Goal: Transaction & Acquisition: Purchase product/service

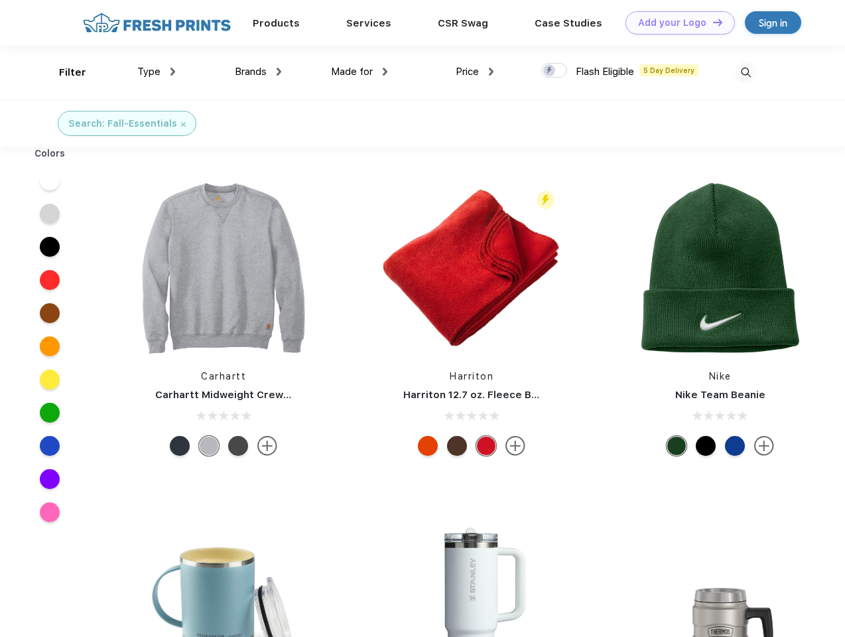
scroll to position [1, 0]
click at [676, 23] on link "Add your Logo Design Tool" at bounding box center [680, 22] width 109 height 23
click at [0, 0] on div "Design Tool" at bounding box center [0, 0] width 0 height 0
click at [712, 22] on link "Add your Logo Design Tool" at bounding box center [680, 22] width 109 height 23
click at [64, 72] on div "Filter" at bounding box center [72, 72] width 27 height 15
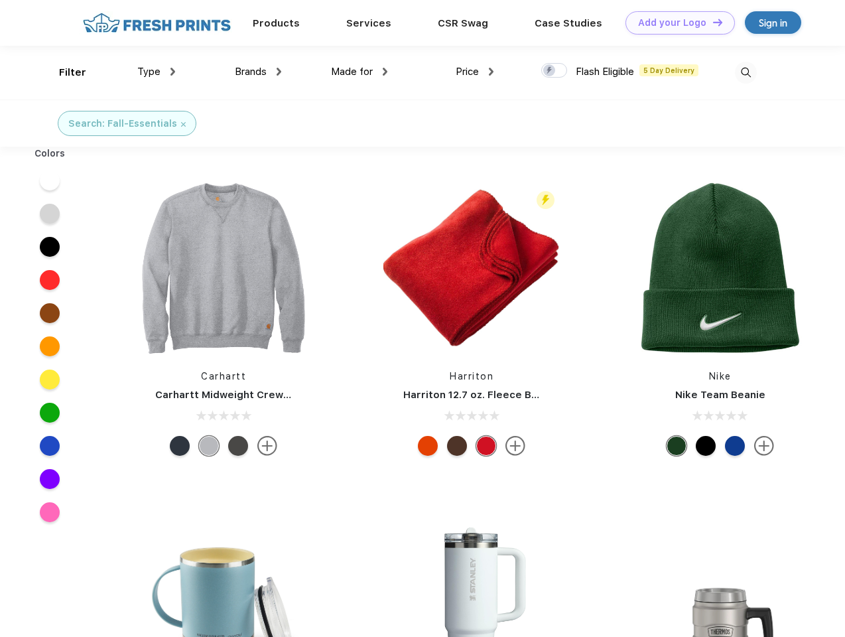
click at [157, 72] on span "Type" at bounding box center [148, 72] width 23 height 12
click at [258, 72] on span "Brands" at bounding box center [251, 72] width 32 height 12
click at [360, 72] on span "Made for" at bounding box center [352, 72] width 42 height 12
click at [475, 72] on span "Price" at bounding box center [467, 72] width 23 height 12
click at [555, 71] on div at bounding box center [554, 70] width 26 height 15
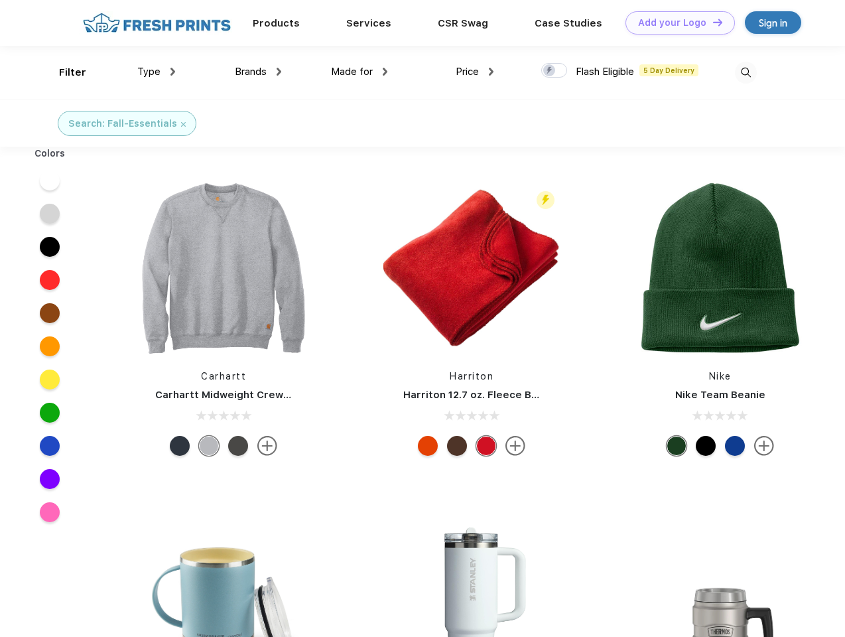
click at [550, 71] on input "checkbox" at bounding box center [545, 66] width 9 height 9
click at [746, 72] on img at bounding box center [746, 73] width 22 height 22
